Goal: Transaction & Acquisition: Purchase product/service

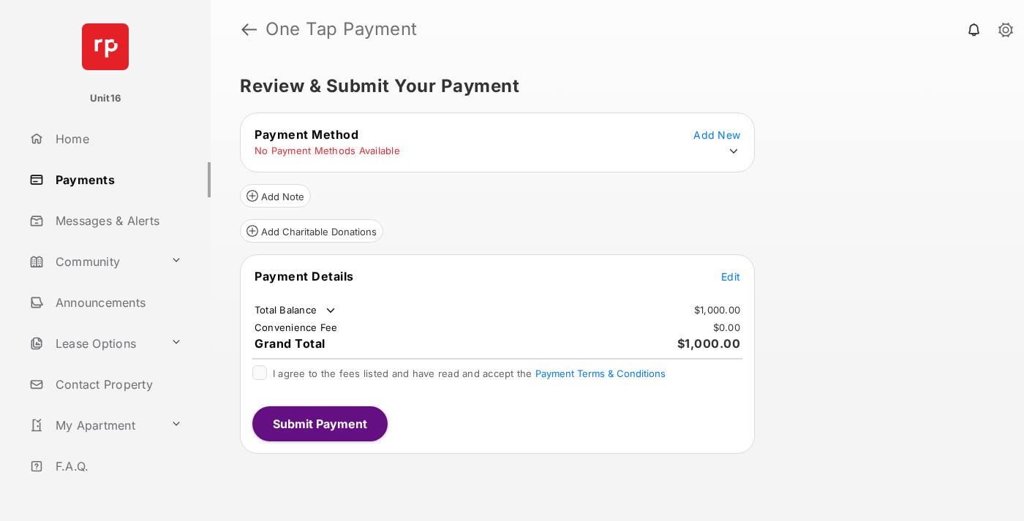
click at [731, 276] on span "Edit" at bounding box center [730, 277] width 19 height 12
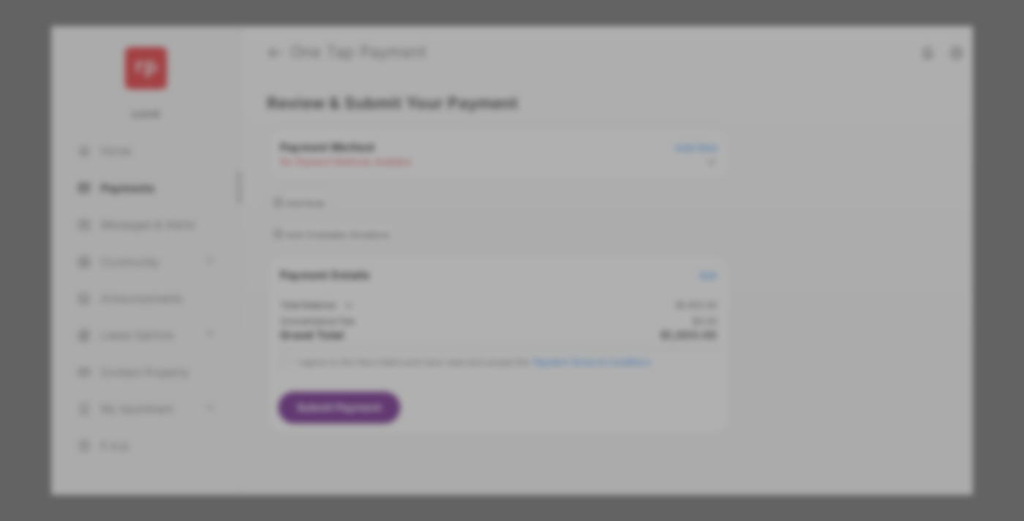
click at [485, 282] on div "Other Amount" at bounding box center [484, 294] width 237 height 25
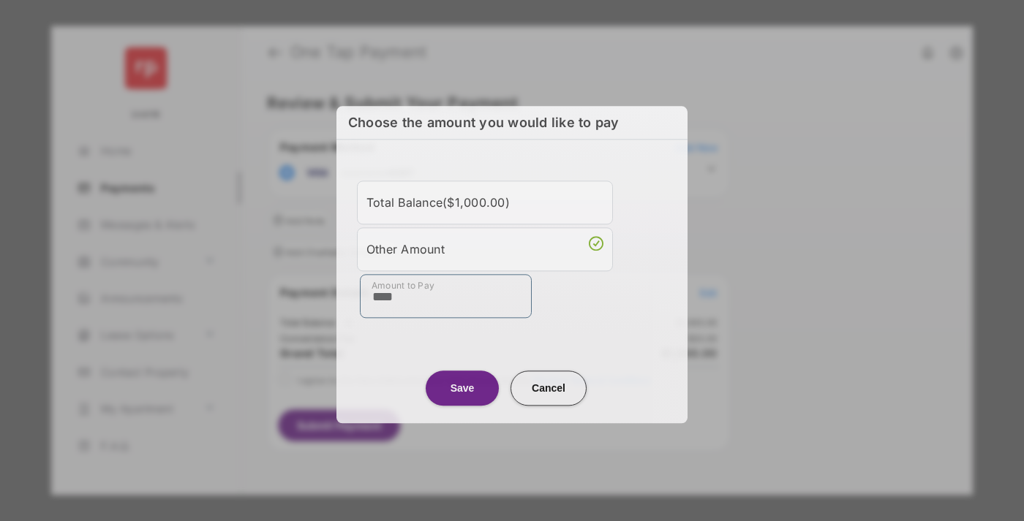
type input "****"
click at [462, 386] on button "Save" at bounding box center [462, 388] width 73 height 35
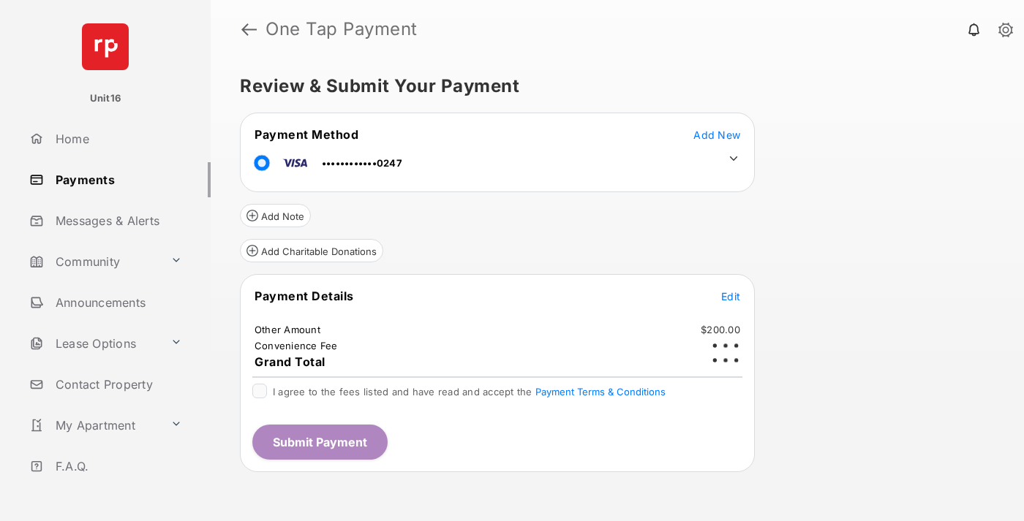
click at [734, 159] on icon at bounding box center [733, 158] width 13 height 13
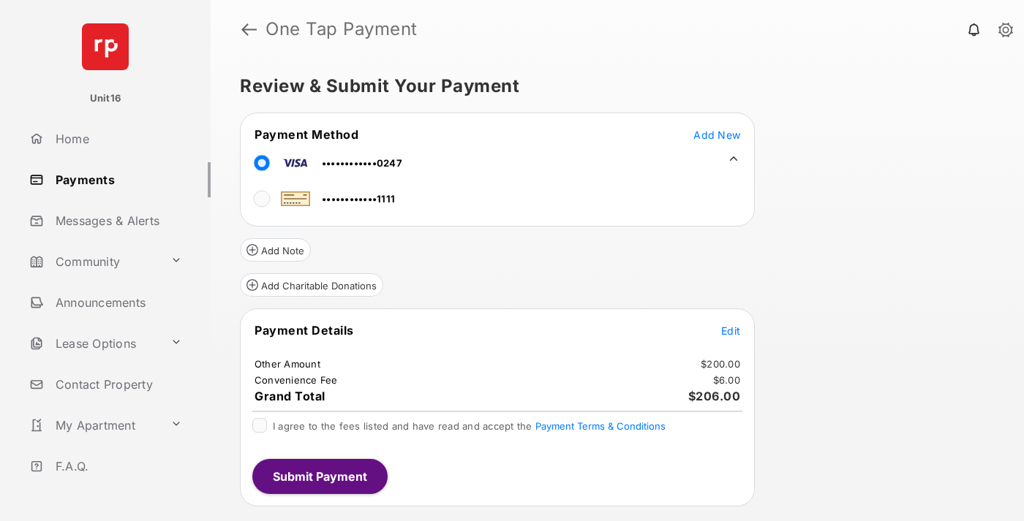
click at [731, 331] on span "Edit" at bounding box center [730, 331] width 19 height 12
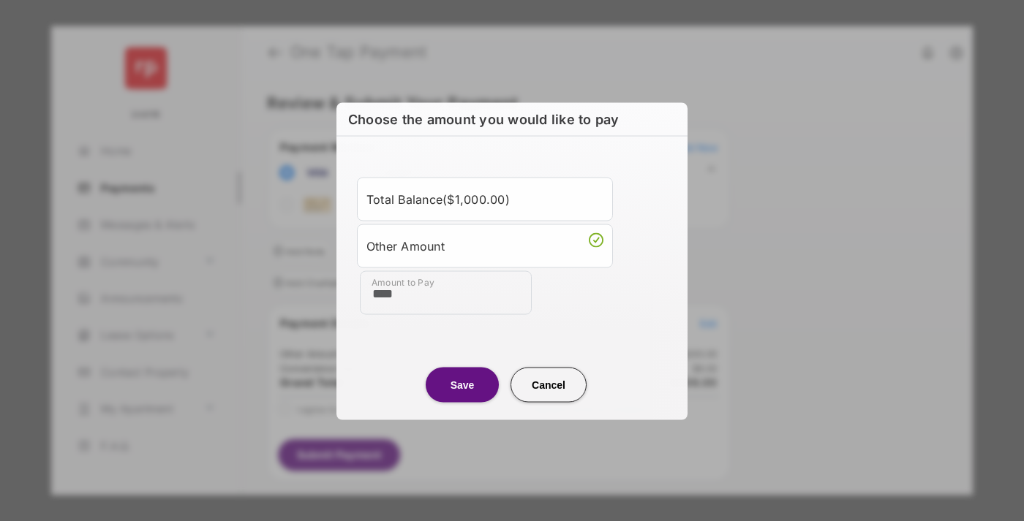
click at [462, 384] on button "Save" at bounding box center [462, 384] width 73 height 35
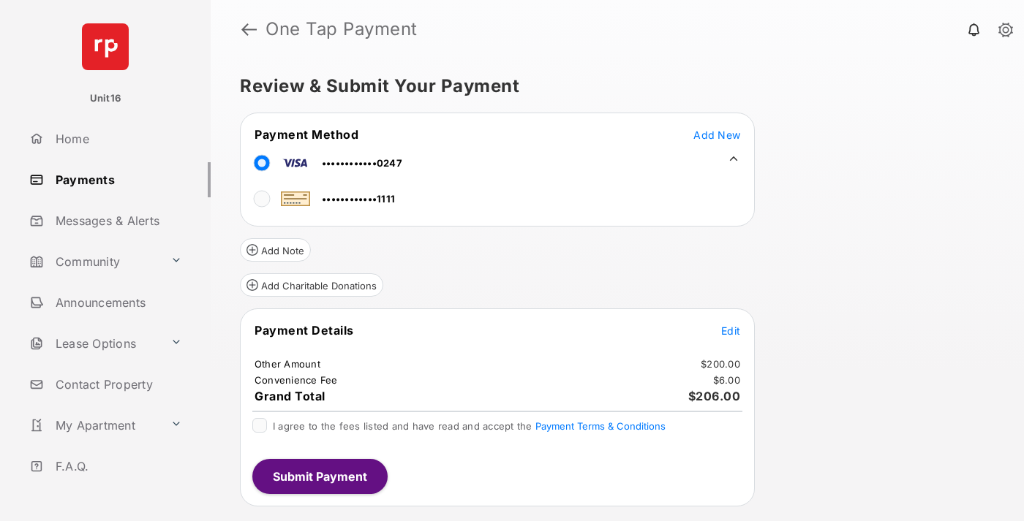
click at [319, 476] on button "Submit Payment" at bounding box center [319, 476] width 135 height 35
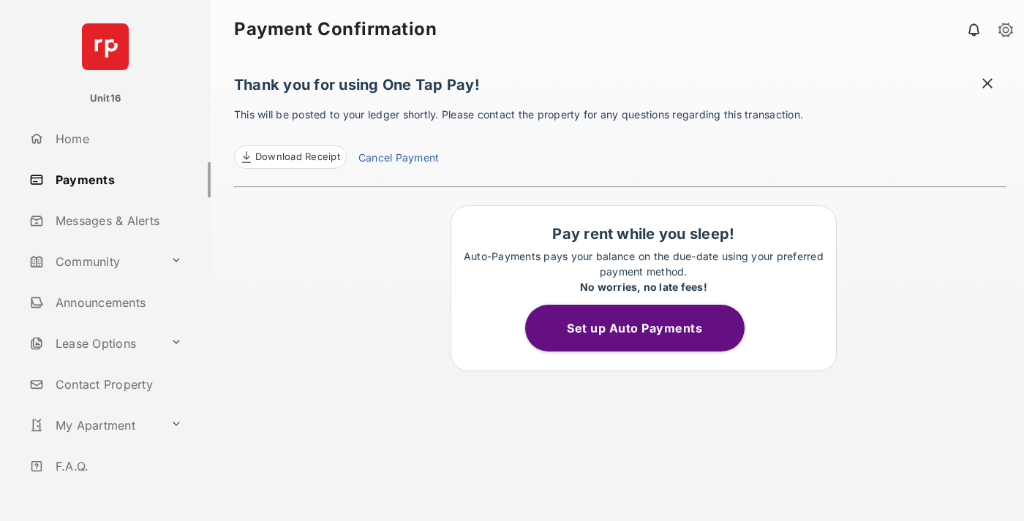
click at [398, 159] on link "Cancel Payment" at bounding box center [398, 159] width 80 height 19
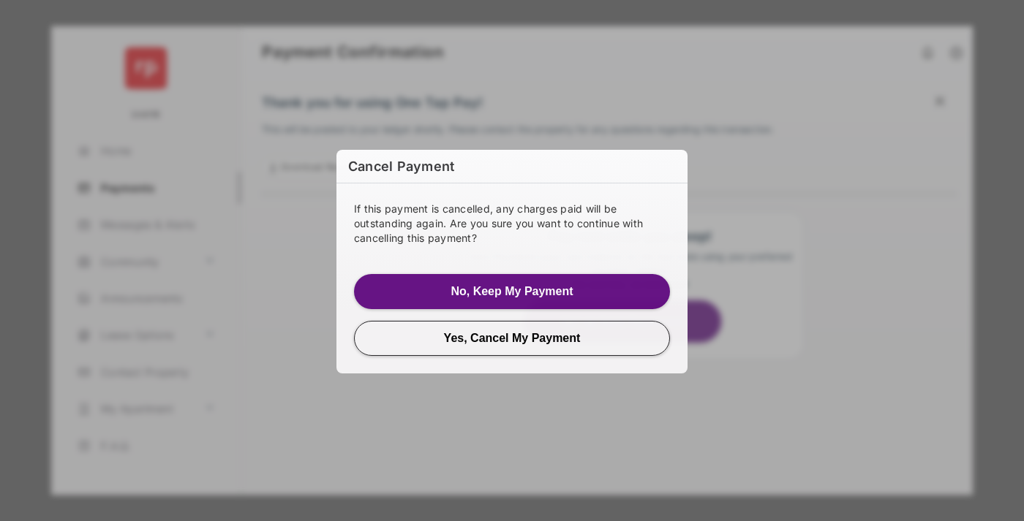
click at [512, 337] on button "Yes, Cancel My Payment" at bounding box center [512, 337] width 316 height 35
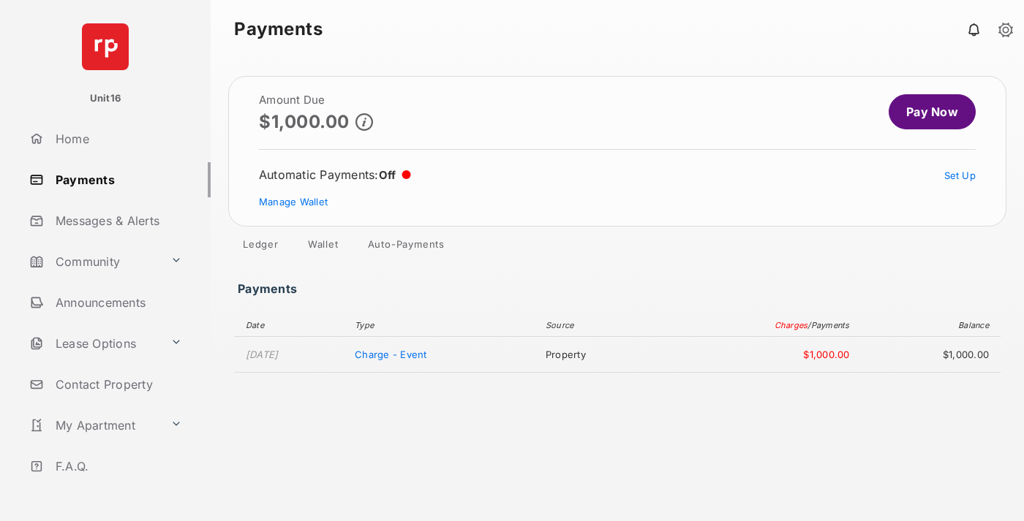
click at [293, 202] on link "Manage Wallet" at bounding box center [293, 202] width 69 height 12
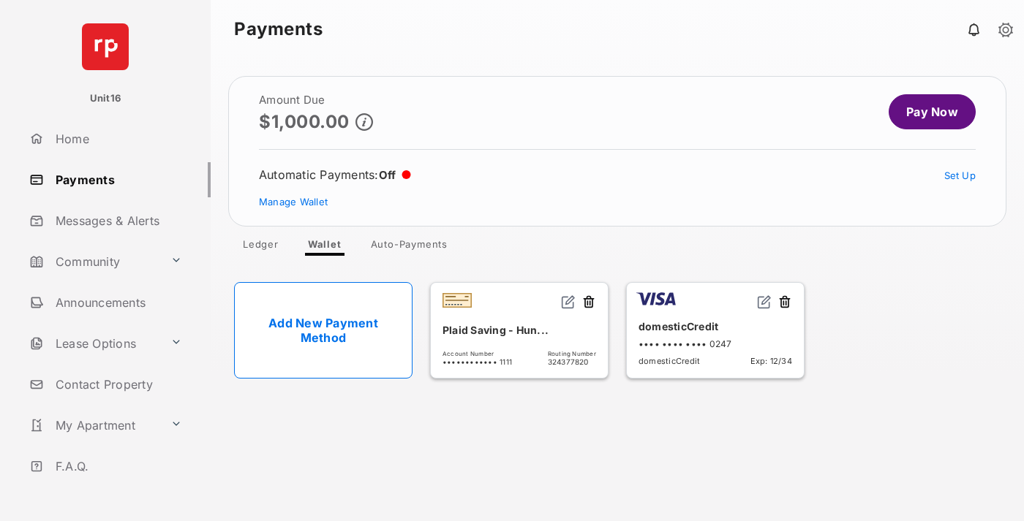
click at [785, 303] on button at bounding box center [784, 303] width 15 height 17
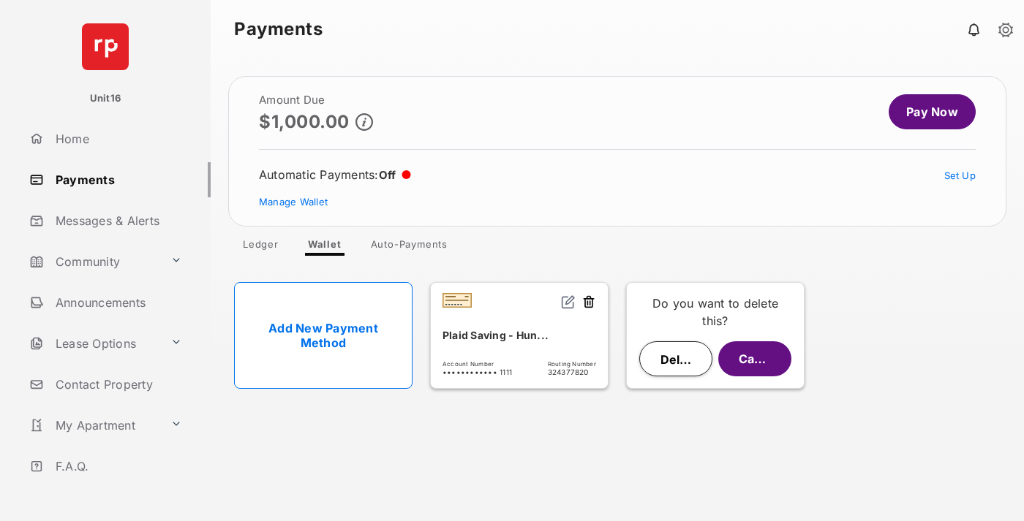
click at [676, 359] on button "Delete" at bounding box center [675, 359] width 73 height 35
